Goal: Complete application form: Complete application form

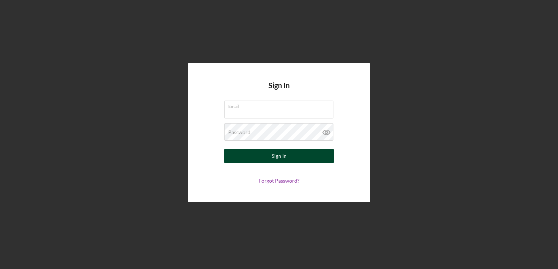
type input "[PERSON_NAME][EMAIL_ADDRESS][DOMAIN_NAME]"
click at [260, 155] on button "Sign In" at bounding box center [278, 156] width 109 height 15
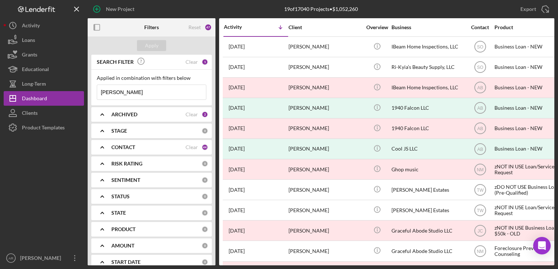
drag, startPoint x: 100, startPoint y: 92, endPoint x: 126, endPoint y: 93, distance: 25.9
click at [126, 93] on input "[PERSON_NAME]" at bounding box center [151, 92] width 109 height 15
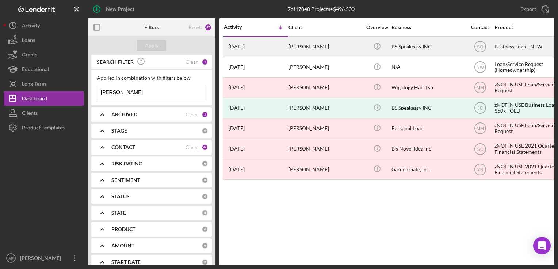
type input "[PERSON_NAME]"
click at [296, 45] on div "[PERSON_NAME]" at bounding box center [324, 46] width 73 height 19
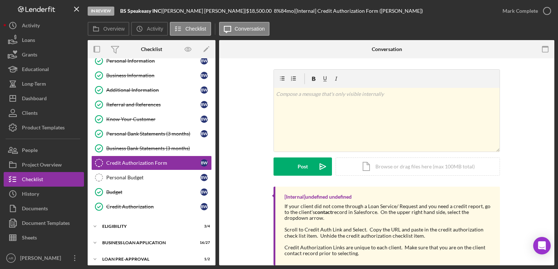
scroll to position [59, 0]
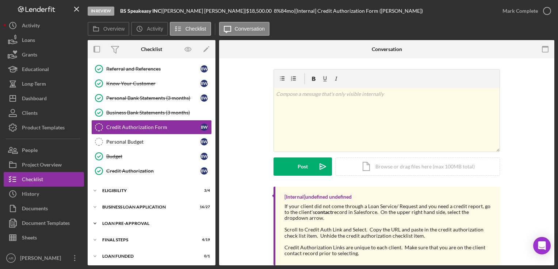
click at [95, 220] on icon "Icon/Expander" at bounding box center [95, 223] width 15 height 15
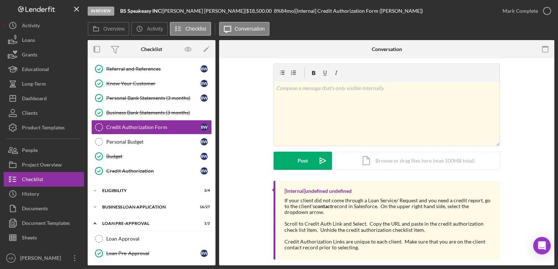
scroll to position [92, 0]
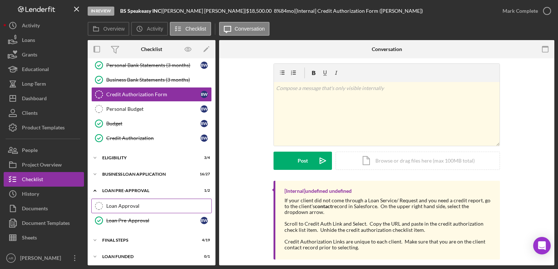
click at [123, 205] on div "Loan Approval" at bounding box center [158, 206] width 105 height 6
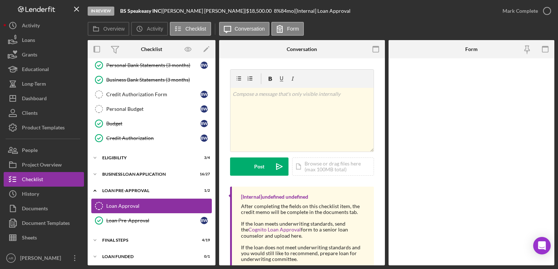
scroll to position [92, 0]
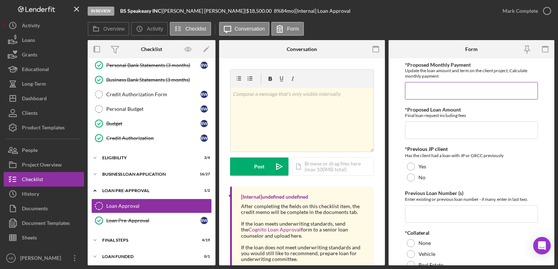
click at [417, 92] on input "*Proposed Monthly Payment" at bounding box center [471, 91] width 132 height 18
type input "$300"
click at [421, 132] on input "*Proposed Loan Amount" at bounding box center [471, 131] width 132 height 18
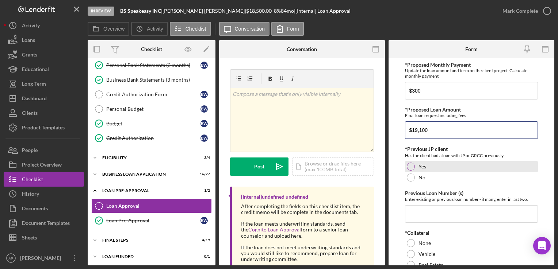
type input "$19,100"
click at [409, 163] on div at bounding box center [410, 167] width 8 height 8
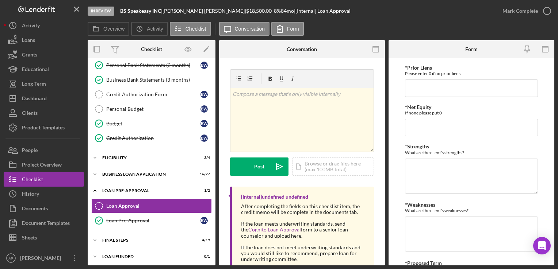
scroll to position [309, 0]
click at [442, 228] on textarea "*Weaknesses" at bounding box center [471, 233] width 132 height 35
paste textarea "has 2 loans w/us [PHONE_NUMBER] w/about $141K balance and (2) #9302 w/about $24…"
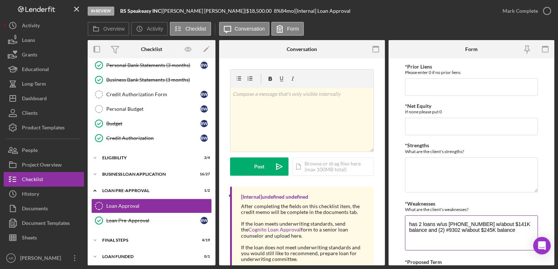
click at [408, 223] on textarea "has 2 loans w/us [PHONE_NUMBER] w/about $141K balance and (2) #9302 w/about $24…" at bounding box center [471, 233] width 132 height 35
click at [475, 224] on textarea "She alerady has 2 loans w/us [PHONE_NUMBER] w/about $141K balance and (2) #9302…" at bounding box center [471, 233] width 132 height 35
type textarea "She already has 2 loans w/JP [PHONE_NUMBER] w/about $141K balance and (2) #9302…"
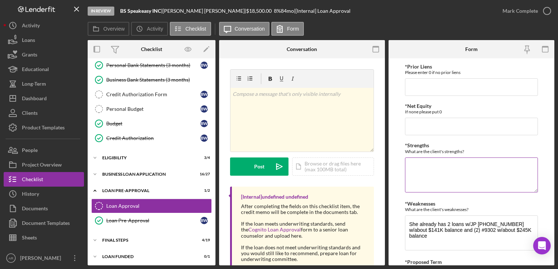
click at [419, 150] on div "What are the client's strengths?" at bounding box center [471, 151] width 132 height 5
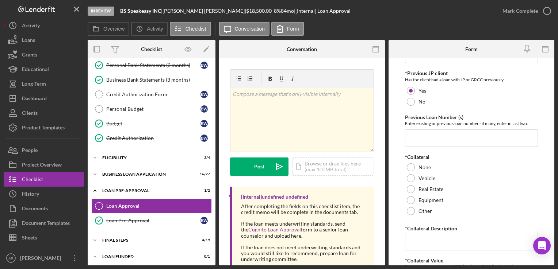
scroll to position [61, 0]
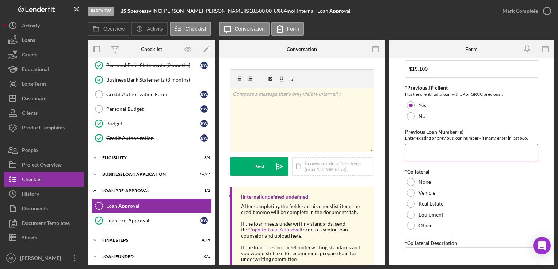
paste input "has 2 loans w/us [PHONE_NUMBER] w/about $141K balance and (2) #9302 w/about $24…"
click at [501, 152] on input "has 2 loans w/us [PHONE_NUMBER] w/about $141K balance and (2) #9302" at bounding box center [471, 153] width 132 height 18
drag, startPoint x: 447, startPoint y: 152, endPoint x: 394, endPoint y: 157, distance: 52.4
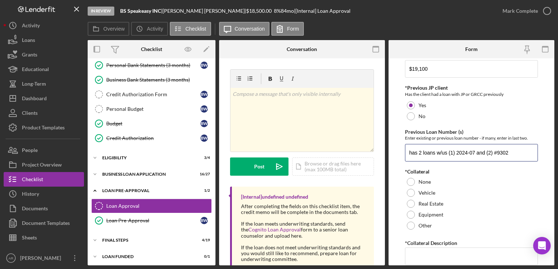
click at [394, 157] on form "*Proposed Monthly Payment Update the loan amount and term on the client project…" at bounding box center [471, 161] width 166 height 207
click at [417, 152] on input "(1) 2024-07 and (2) #9302" at bounding box center [471, 153] width 132 height 18
click at [428, 154] on input "2024-07 and (2) #9302" at bounding box center [471, 153] width 132 height 18
click at [428, 151] on input "2024-07 and (2) #9302" at bounding box center [471, 153] width 132 height 18
click at [449, 153] on input "2024-073 and (2) #9302" at bounding box center [471, 153] width 132 height 18
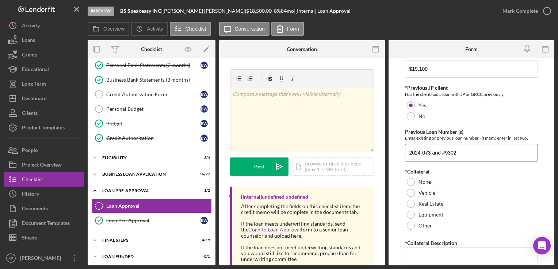
click at [408, 150] on input "2024-073 and #9302" at bounding box center [471, 153] width 132 height 18
type input "#2024-073 and #9302"
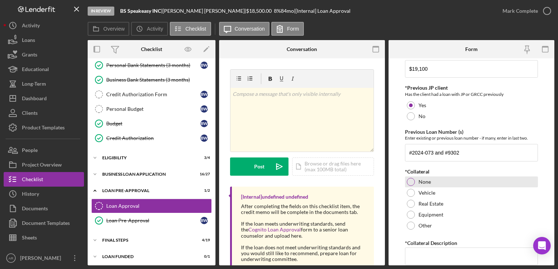
click at [412, 180] on div at bounding box center [410, 182] width 8 height 8
click at [436, 253] on input "*Collateral Description" at bounding box center [471, 257] width 132 height 18
type input "unsecured"
click at [429, 242] on label "*Collateral Description" at bounding box center [431, 243] width 52 height 6
click at [429, 248] on input "unsecured" at bounding box center [471, 257] width 132 height 18
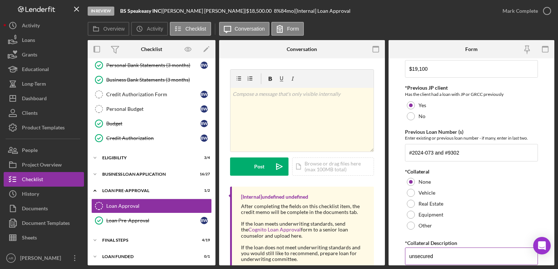
click at [431, 243] on label "*Collateral Description" at bounding box center [431, 243] width 52 height 6
click at [431, 248] on input "unsecured" at bounding box center [471, 257] width 132 height 18
click at [445, 138] on div "Enter existing or previous loan number - if many, enter in last two." at bounding box center [471, 137] width 132 height 5
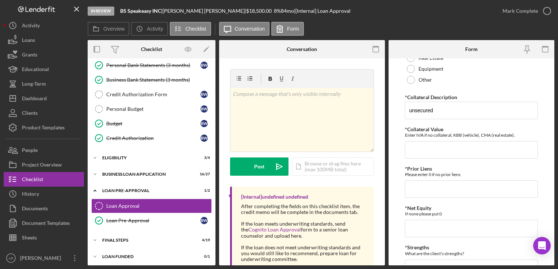
scroll to position [222, 0]
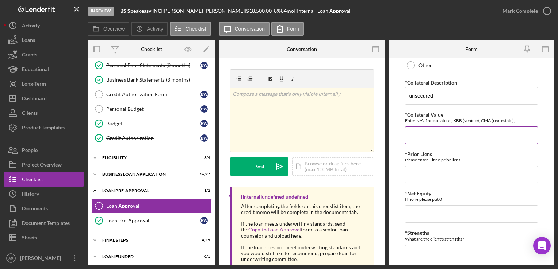
click at [438, 135] on input "*Collateral Value" at bounding box center [471, 136] width 132 height 18
type input "0"
click at [418, 174] on input "*Prior Liens" at bounding box center [471, 175] width 132 height 18
type input "0"
click at [410, 212] on input "*Net Equity" at bounding box center [471, 214] width 132 height 18
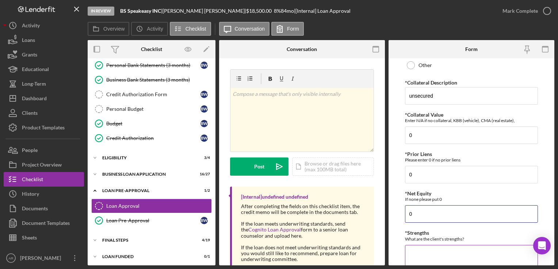
type input "0"
click at [412, 238] on div "What are the client's strengths?" at bounding box center [471, 238] width 132 height 5
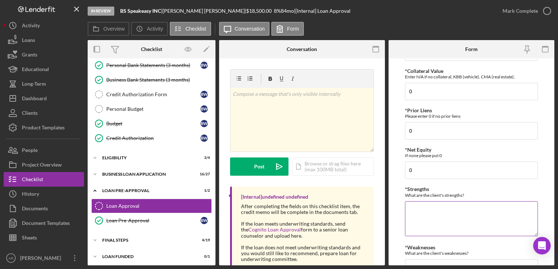
scroll to position [280, 0]
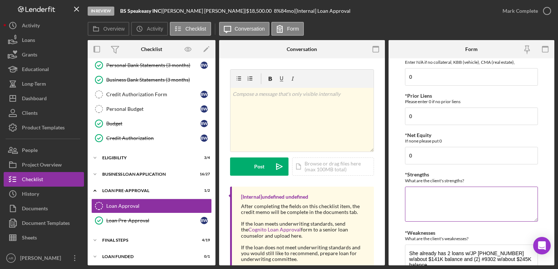
click at [414, 201] on textarea "*Strengths" at bounding box center [471, 204] width 132 height 35
click at [409, 194] on textarea "Existing customer w/multiple loans pif This loan is to pay real estate taxes on…" at bounding box center [471, 204] width 132 height 35
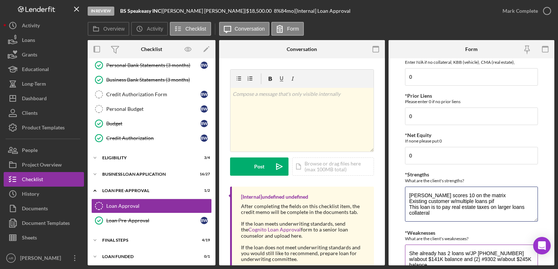
type textarea "[PERSON_NAME] scores 10 on the matrix Existing customer w/multiple loans pif Th…"
click at [410, 250] on textarea "She already has 2 loans w/JP [PHONE_NUMBER] w/about $141K balance and (2) #9302…" at bounding box center [471, 262] width 132 height 35
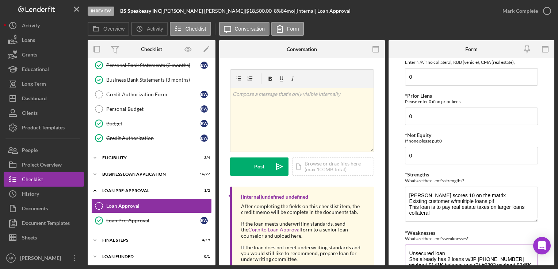
click at [477, 258] on textarea "Unsecured loan She already has 2 loans w/JP [PHONE_NUMBER] w/about $141K balanc…" at bounding box center [471, 262] width 132 height 35
click at [447, 236] on div "What are the client's weaknesses?" at bounding box center [471, 238] width 132 height 5
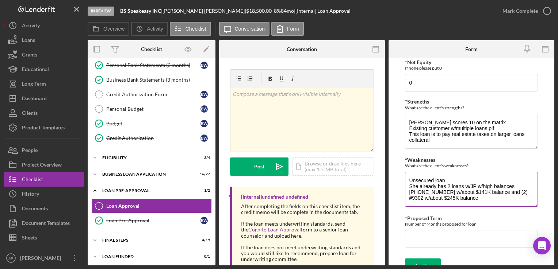
scroll to position [361, 0]
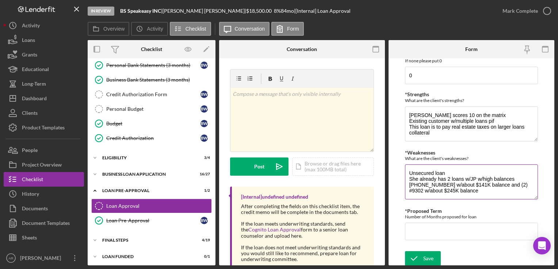
drag, startPoint x: 492, startPoint y: 177, endPoint x: 482, endPoint y: 177, distance: 10.2
click at [482, 177] on textarea "Unsecured loan She already has 2 loans w/JP w/high balances [PHONE_NUMBER] w/ab…" at bounding box center [471, 182] width 132 height 35
click at [525, 178] on textarea "Unsecured loan She already has 2 loans w/JP w/combined balances [PHONE_NUMBER] …" at bounding box center [471, 182] width 132 height 35
type textarea "Unsecured loan She already has 2 loans w/JP w/combined balance of $386K: [PHONE…"
click at [424, 234] on input "*Proposed Term" at bounding box center [471, 232] width 132 height 18
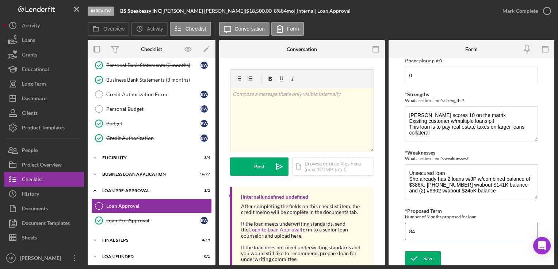
type input "84"
drag, startPoint x: 554, startPoint y: 204, endPoint x: 553, endPoint y: 218, distance: 14.6
click at [553, 218] on div "In Review BS Speakeasy INC | [PERSON_NAME] | $18,500.00 8 % 84 mo | [Internal] …" at bounding box center [279, 134] width 558 height 269
click at [433, 131] on textarea "[PERSON_NAME] scores 10 on the matrix Existing customer w/multiple loans pif Th…" at bounding box center [471, 124] width 132 height 35
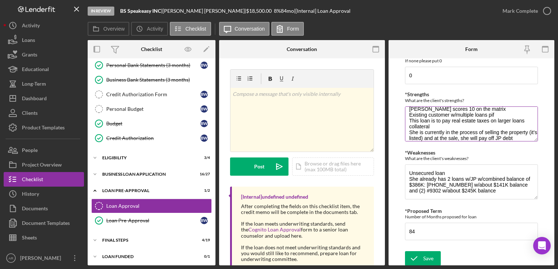
click at [507, 131] on textarea "[PERSON_NAME] scores 10 on the matrix Existing customer w/multiple loans pif Th…" at bounding box center [471, 124] width 132 height 35
click at [450, 136] on textarea "[PERSON_NAME] scores 10 on the matrix Existing customer w/multiple loans pif Th…" at bounding box center [471, 124] width 132 height 35
type textarea "[PERSON_NAME] scores 10 on the matrix Existing customer w/multiple loans pif Th…"
click at [421, 256] on icon "submit" at bounding box center [414, 259] width 18 height 18
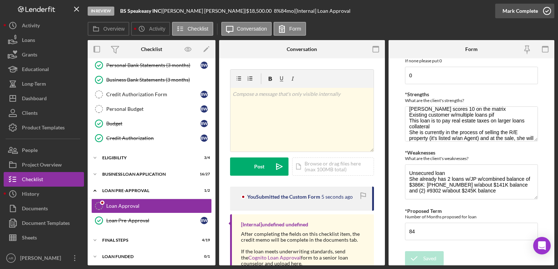
click at [547, 11] on icon "button" at bounding box center [546, 11] width 18 height 18
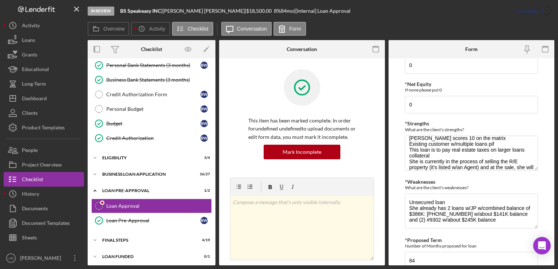
scroll to position [390, 0]
